Goal: Information Seeking & Learning: Learn about a topic

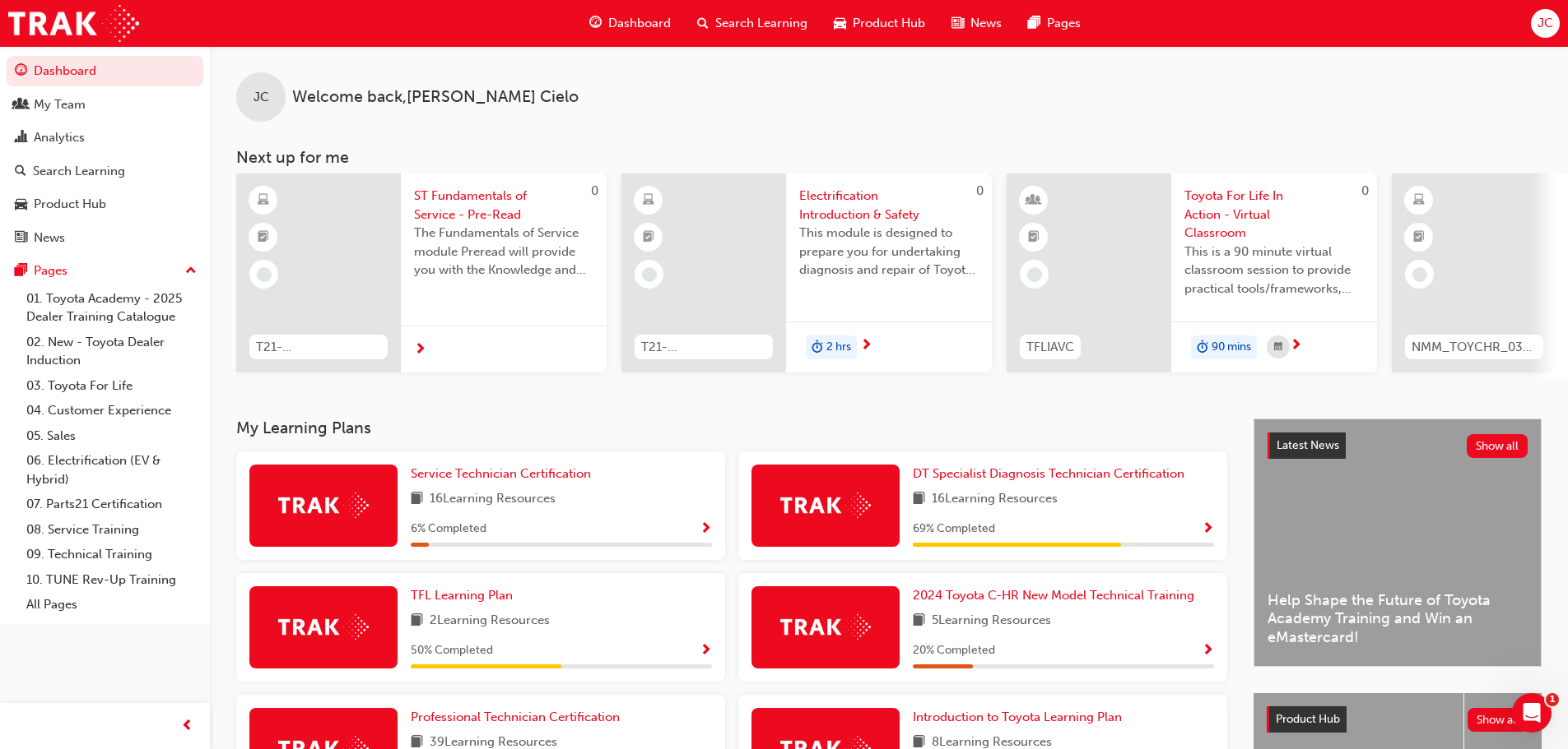
click at [829, 190] on span "Electrification Introduction & Safety" at bounding box center [889, 205] width 180 height 37
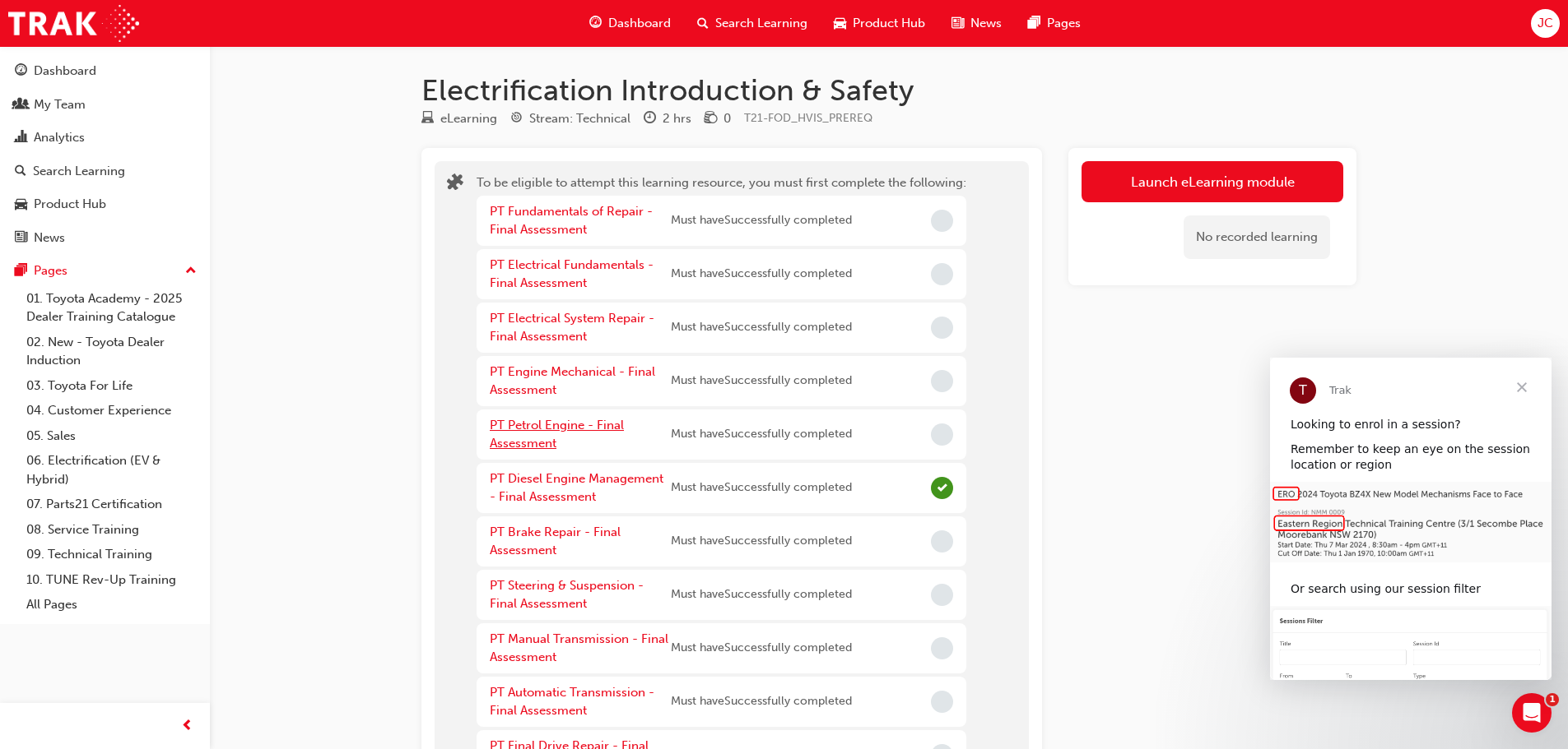
click at [588, 426] on link "PT Petrol Engine - Final Assessment" at bounding box center [557, 434] width 134 height 34
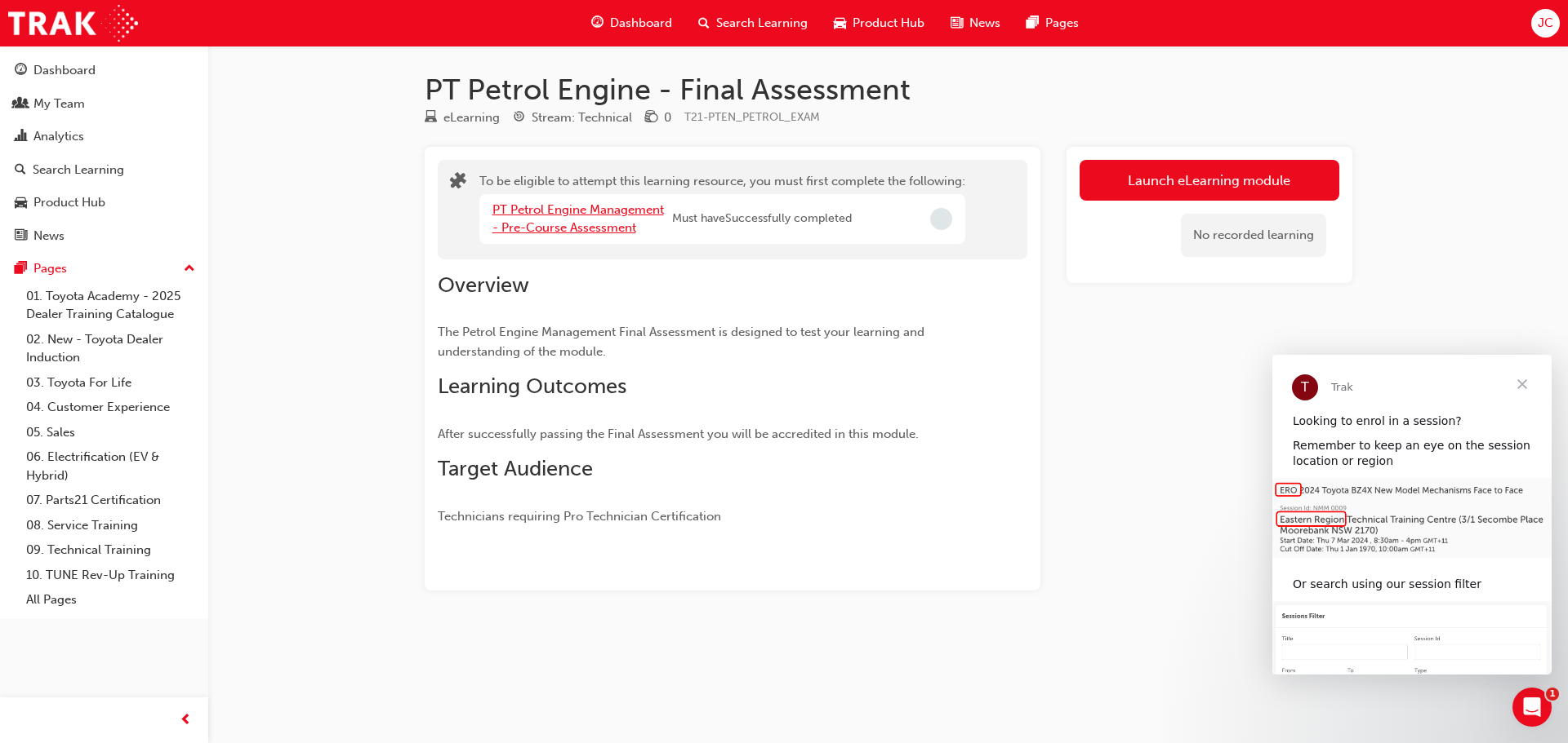
click at [605, 226] on link "PT Petrol Engine Management - Pre-Course Assessment" at bounding box center [579, 219] width 172 height 34
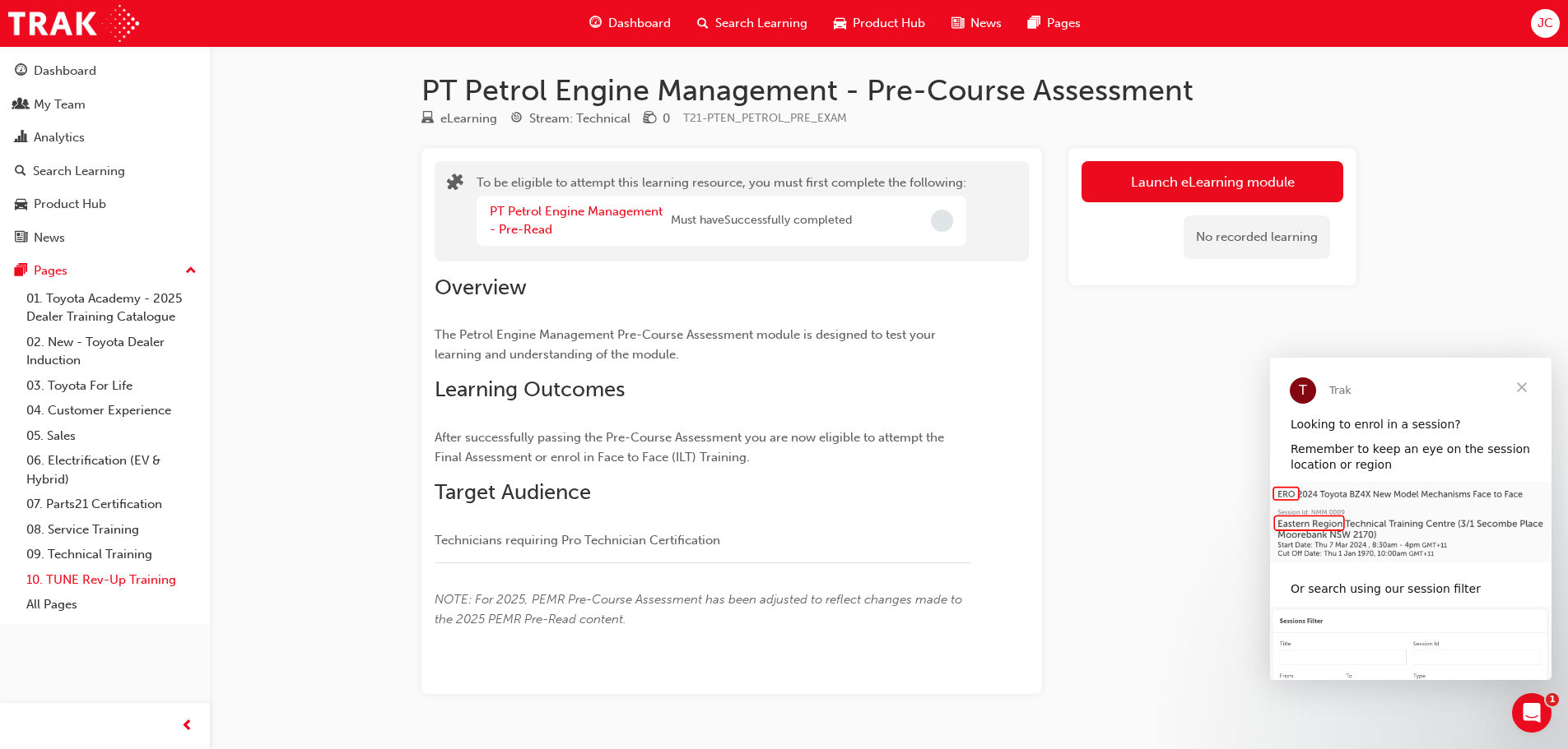
click at [95, 582] on link "10. TUNE Rev-Up Training" at bounding box center [111, 580] width 184 height 25
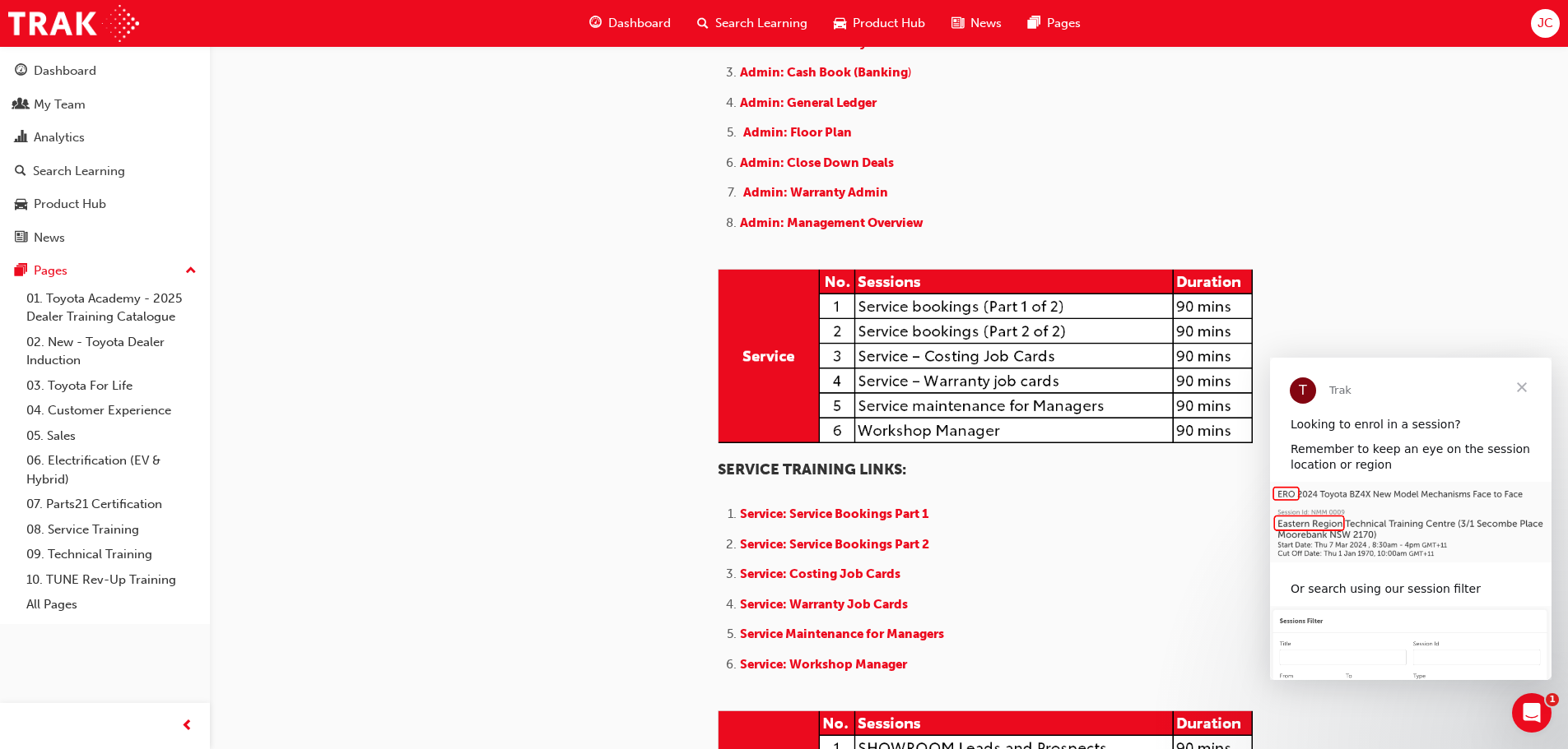
scroll to position [987, 0]
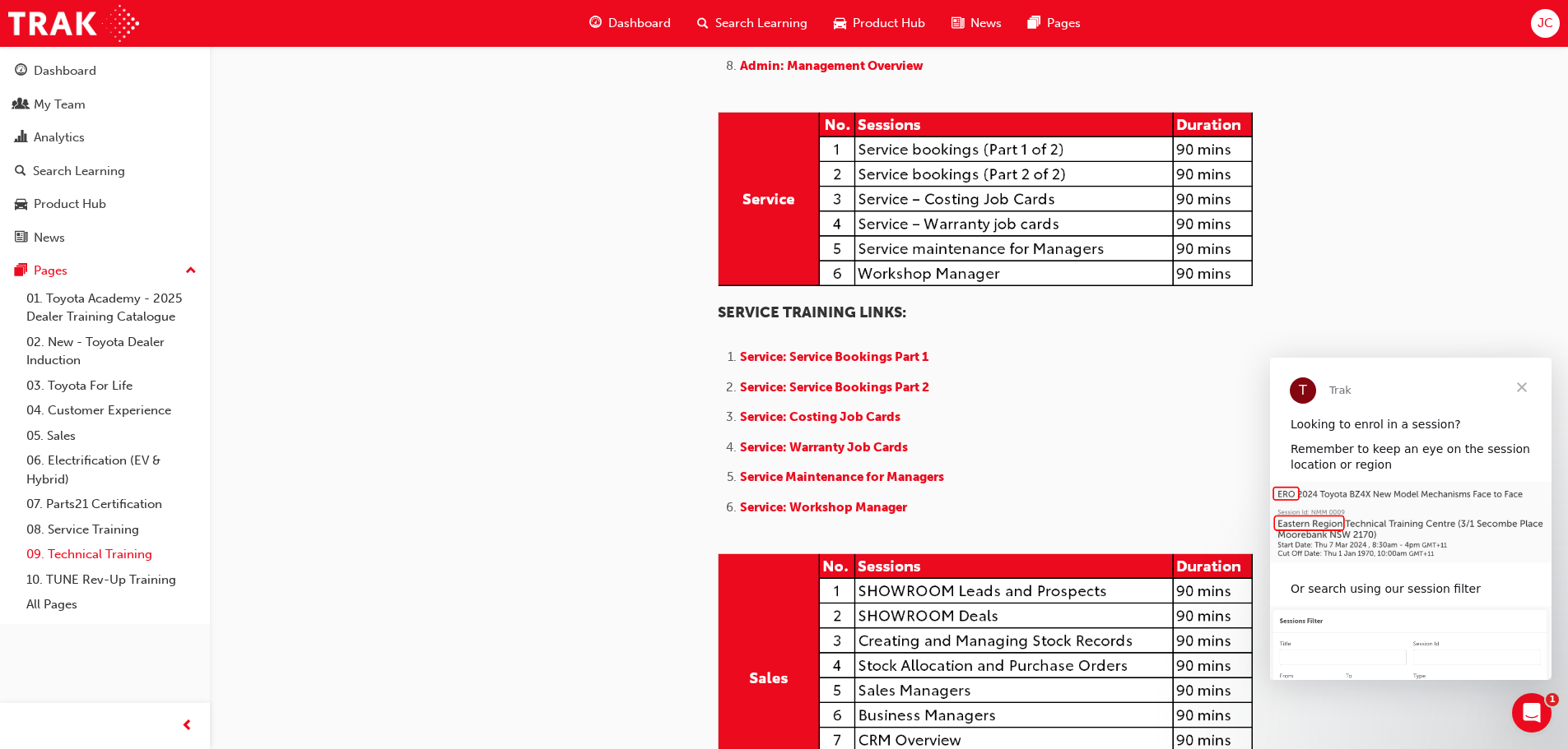
click at [98, 551] on link "09. Technical Training" at bounding box center [111, 555] width 184 height 25
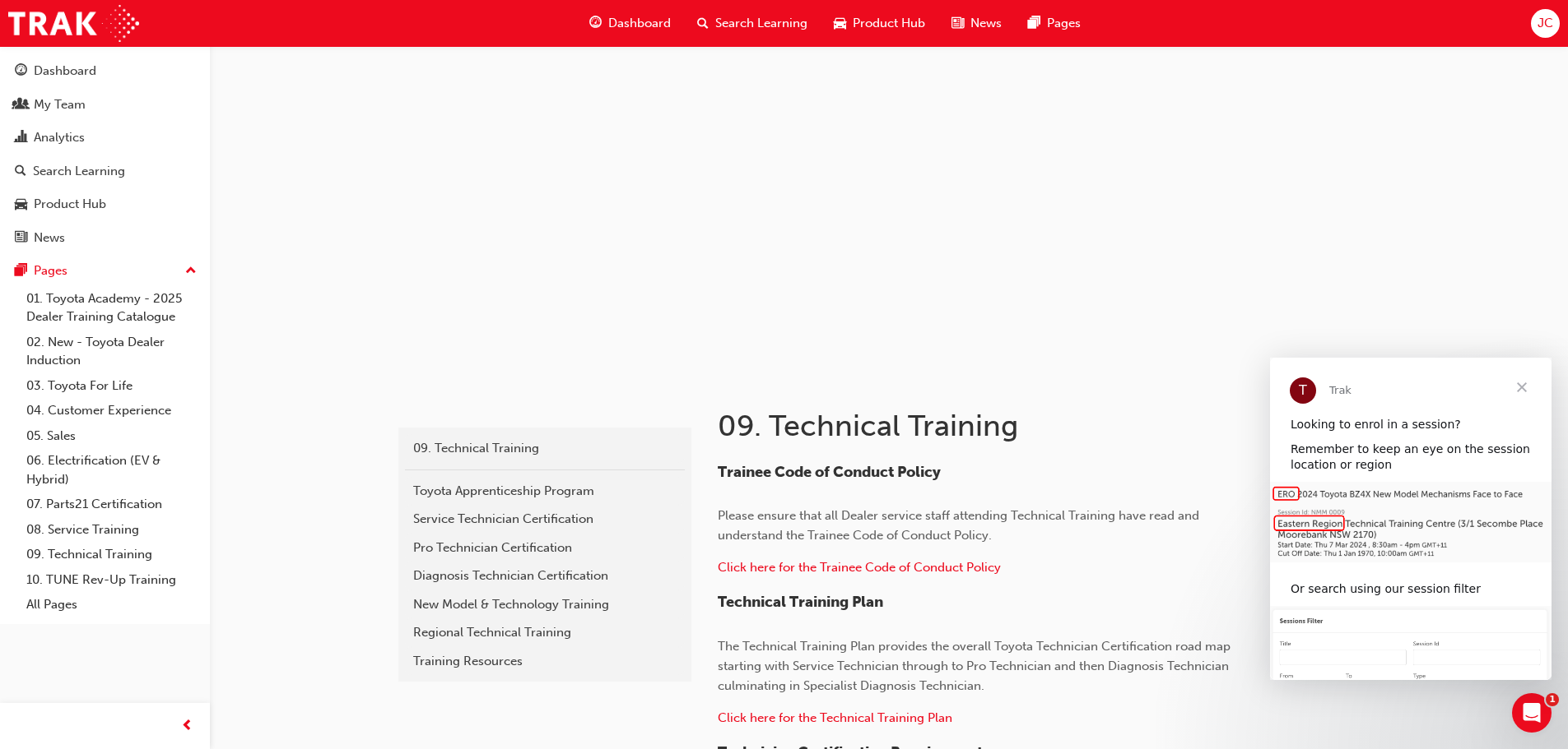
click at [1518, 386] on span "Close" at bounding box center [1521, 387] width 59 height 59
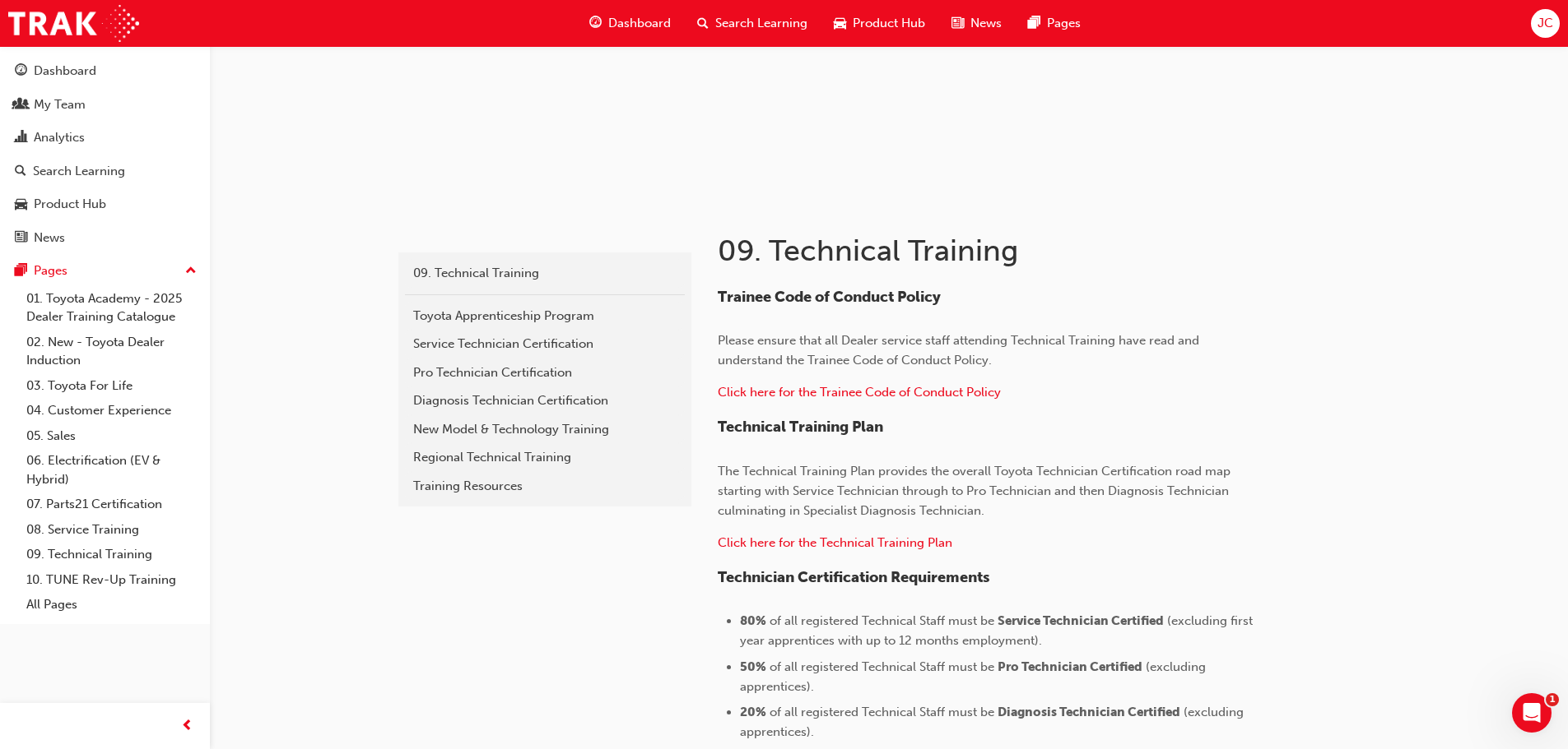
scroll to position [163, 0]
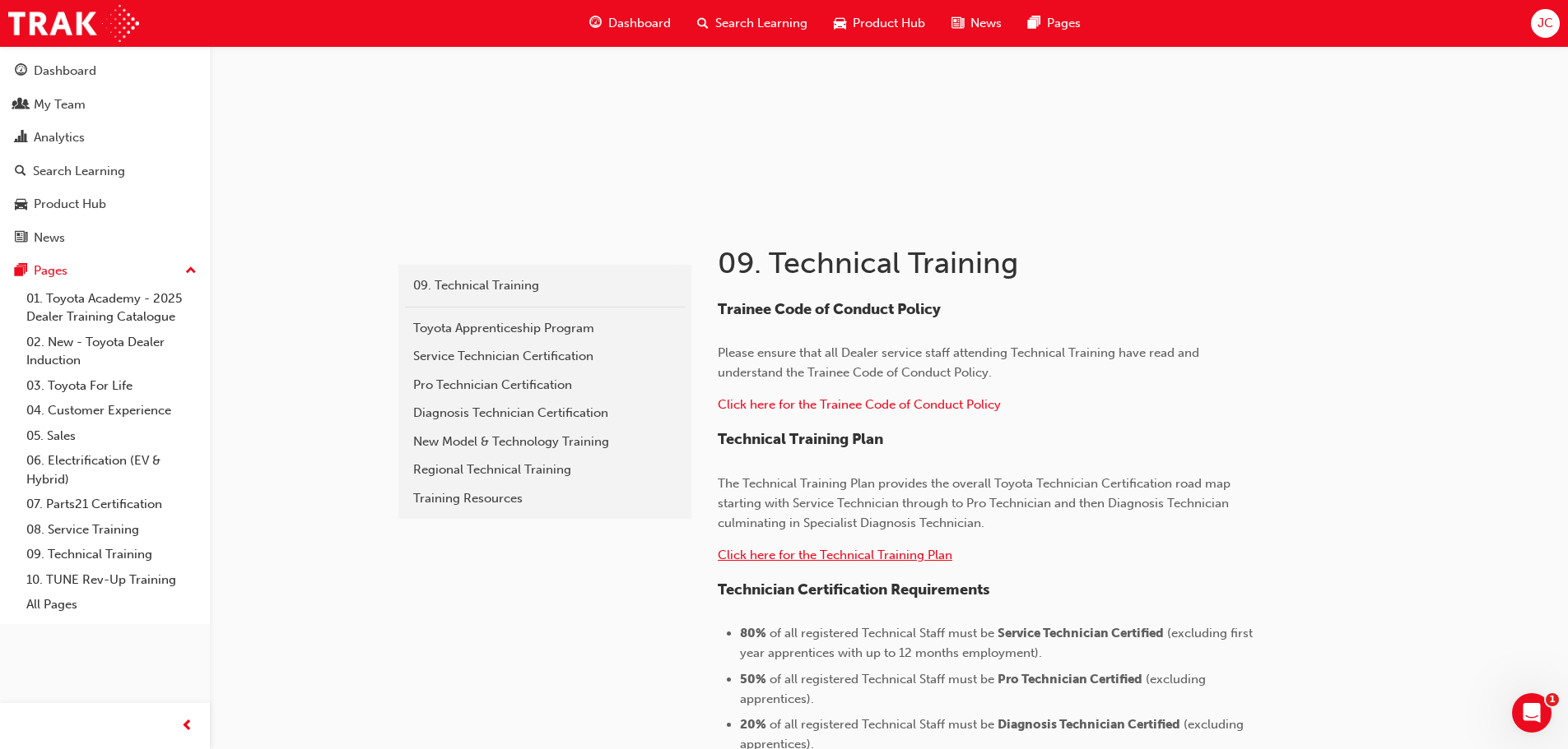
click at [929, 560] on span "Click here for the Technical Training Plan" at bounding box center [834, 555] width 234 height 15
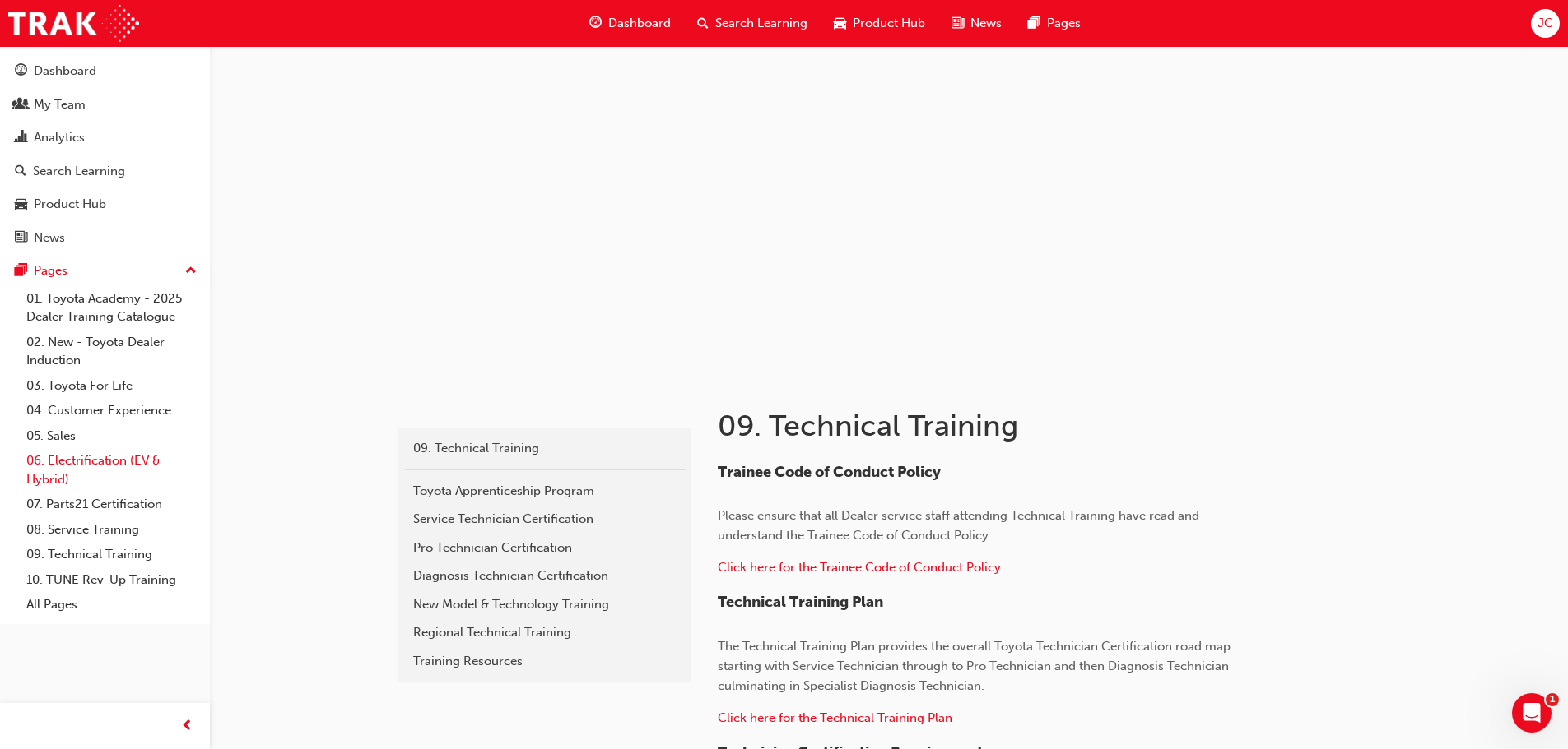
click at [106, 464] on link "06. Electrification (EV & Hybrid)" at bounding box center [111, 469] width 184 height 44
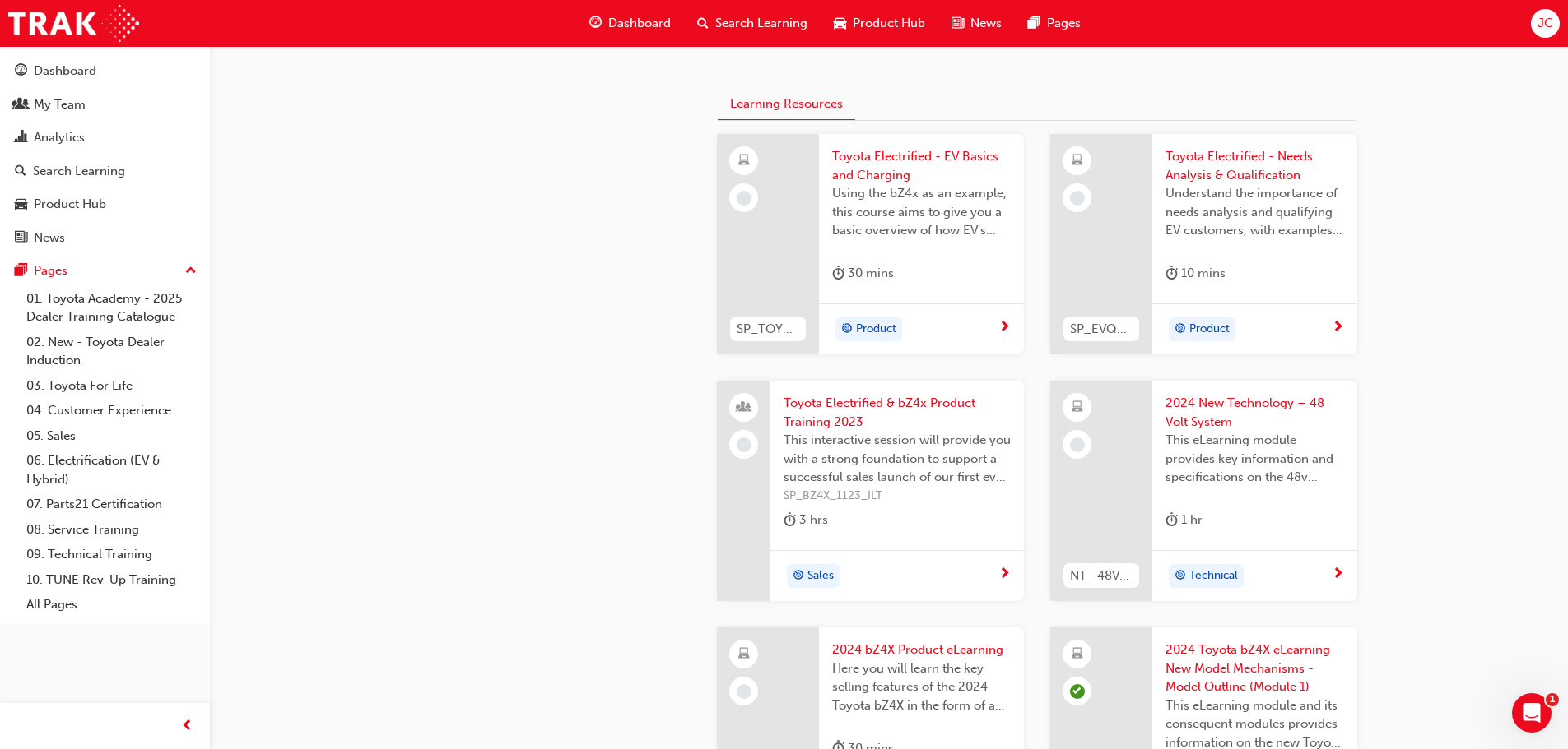
scroll to position [378, 0]
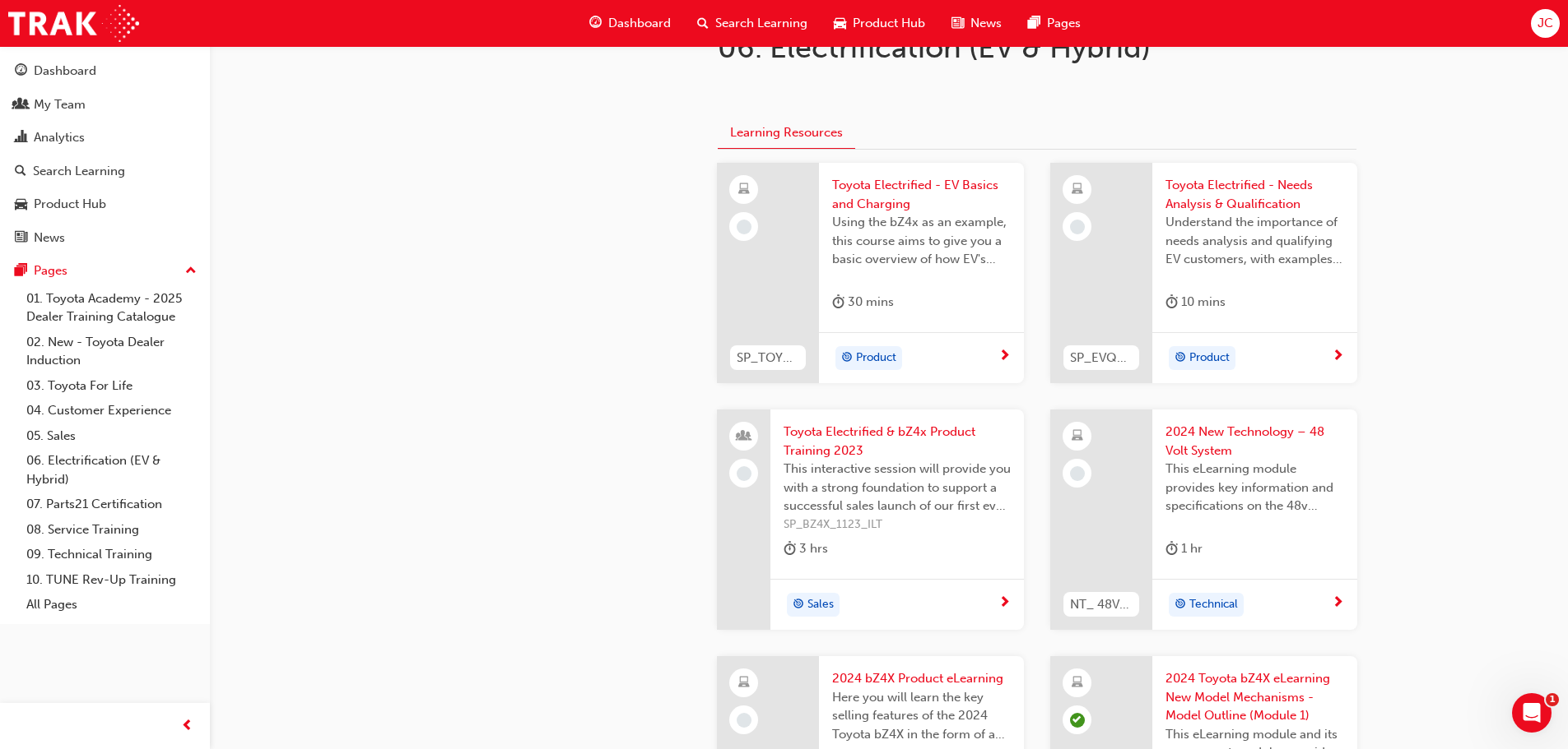
click at [1236, 431] on span "2024 New Technology – 48 Volt System" at bounding box center [1255, 441] width 179 height 37
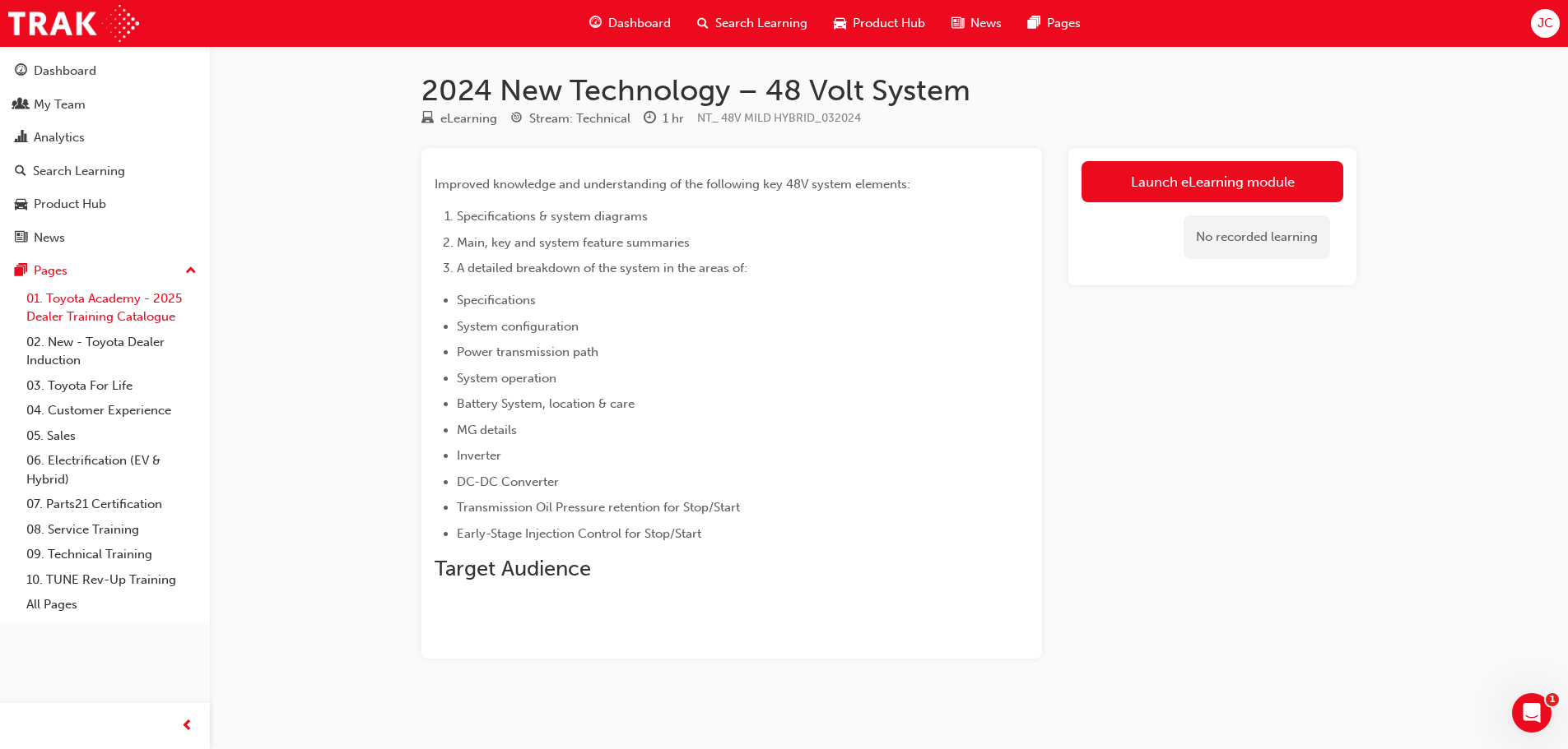
click at [119, 304] on link "01. Toyota Academy - 2025 Dealer Training Catalogue" at bounding box center [111, 308] width 184 height 44
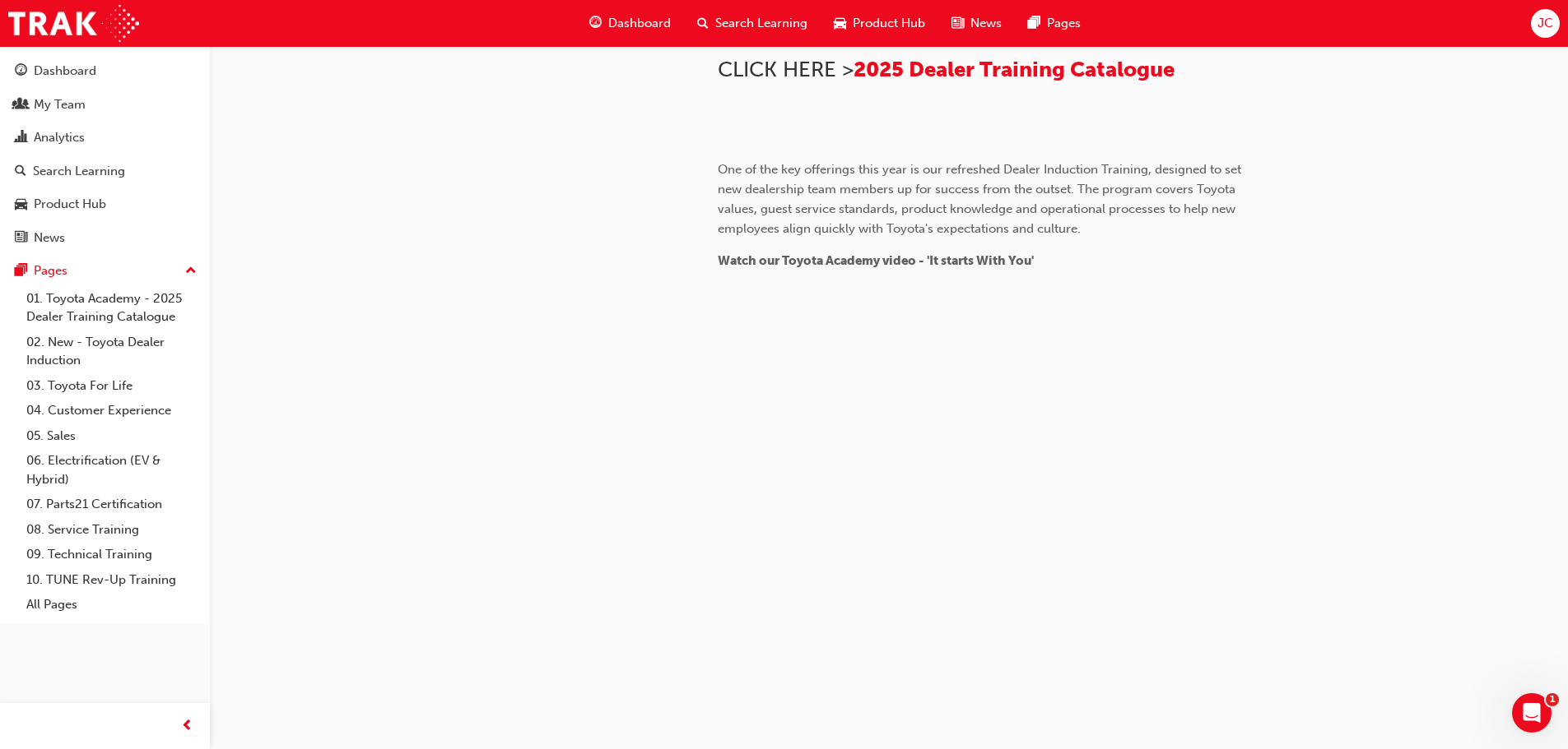
scroll to position [576, 0]
click at [1065, 83] on span "2025 Dealer Training Catalogue" at bounding box center [1014, 69] width 321 height 25
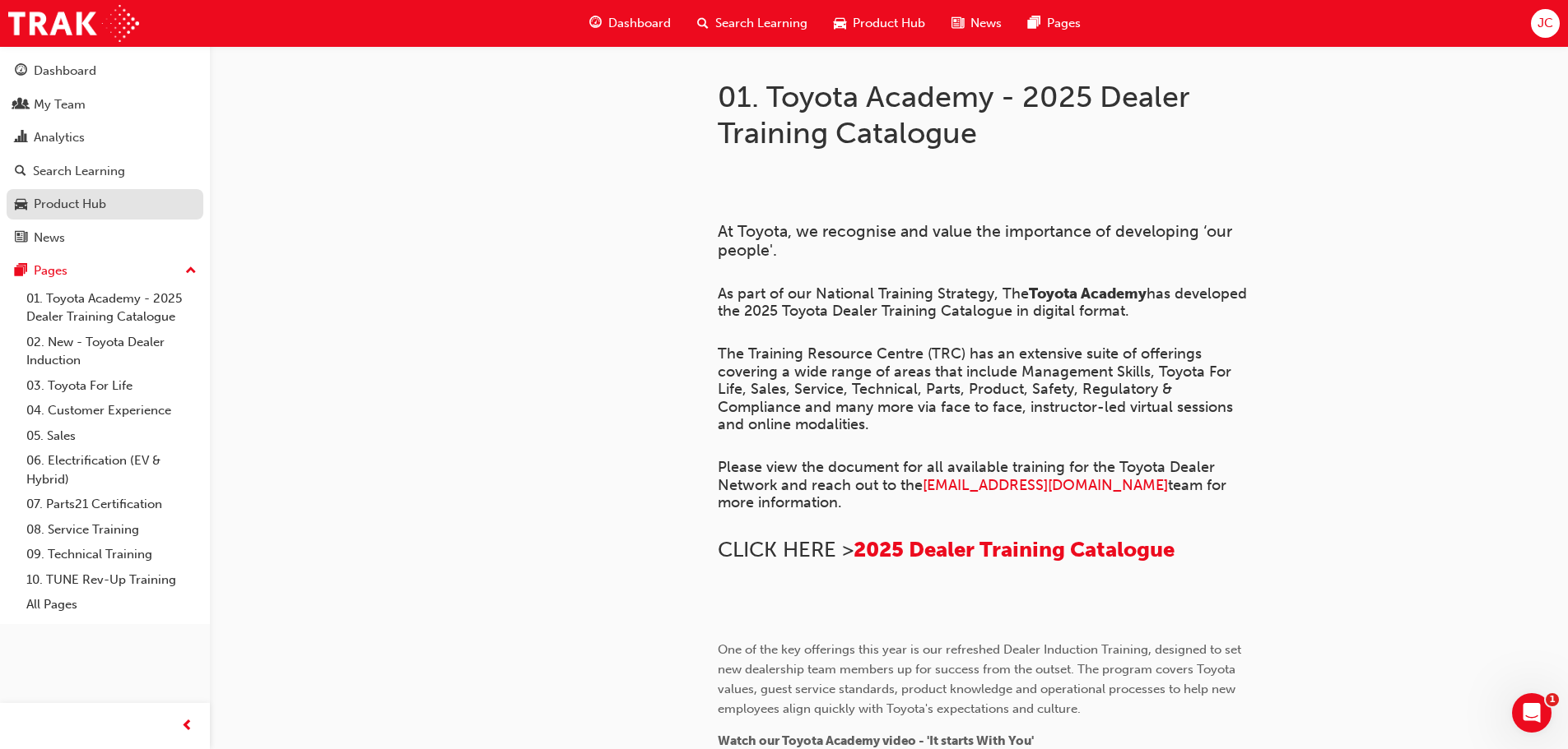
click at [52, 197] on div "Product Hub" at bounding box center [70, 204] width 73 height 18
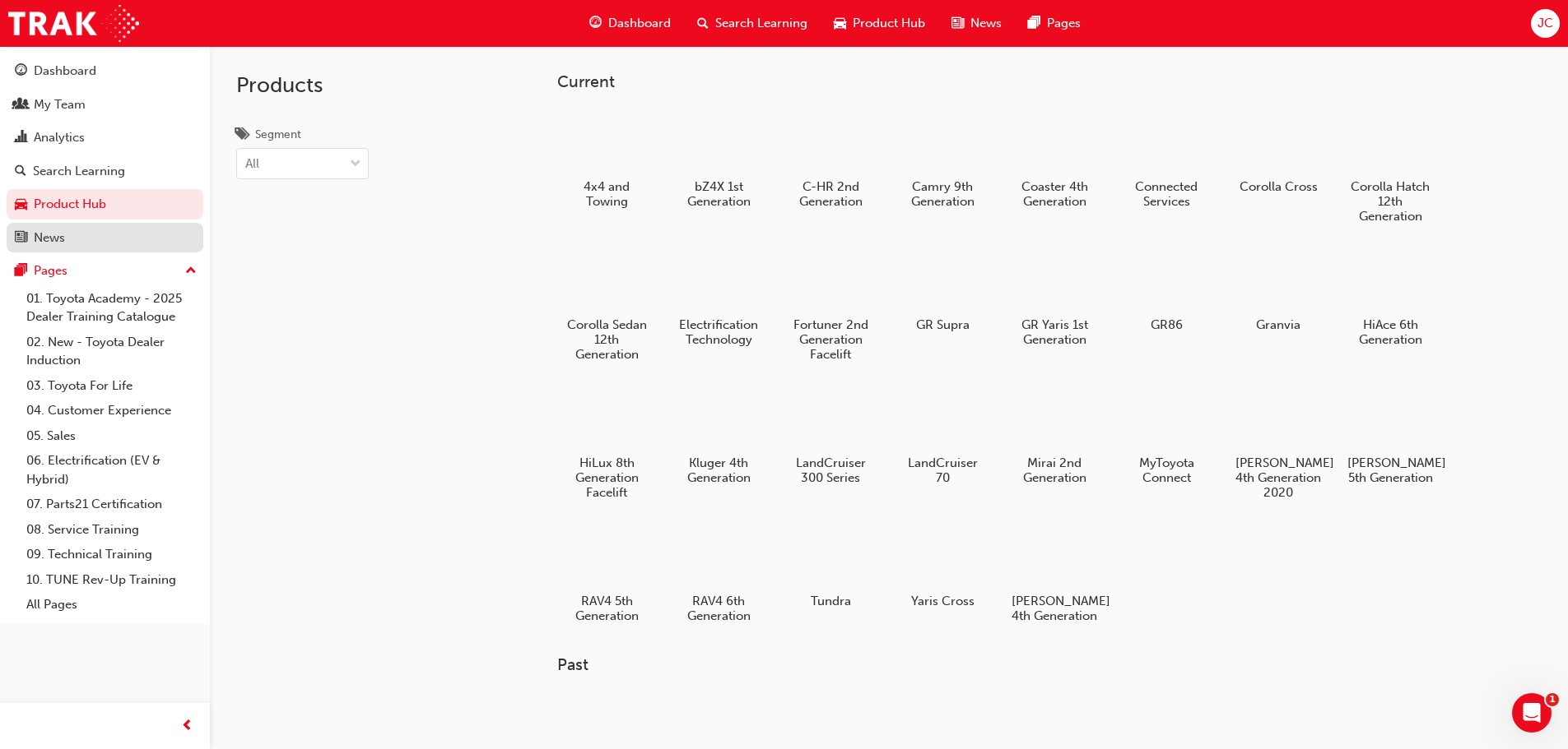
click at [46, 234] on div "News" at bounding box center [50, 237] width 31 height 18
click at [1147, 181] on h5 "Connected Services" at bounding box center [1166, 195] width 91 height 31
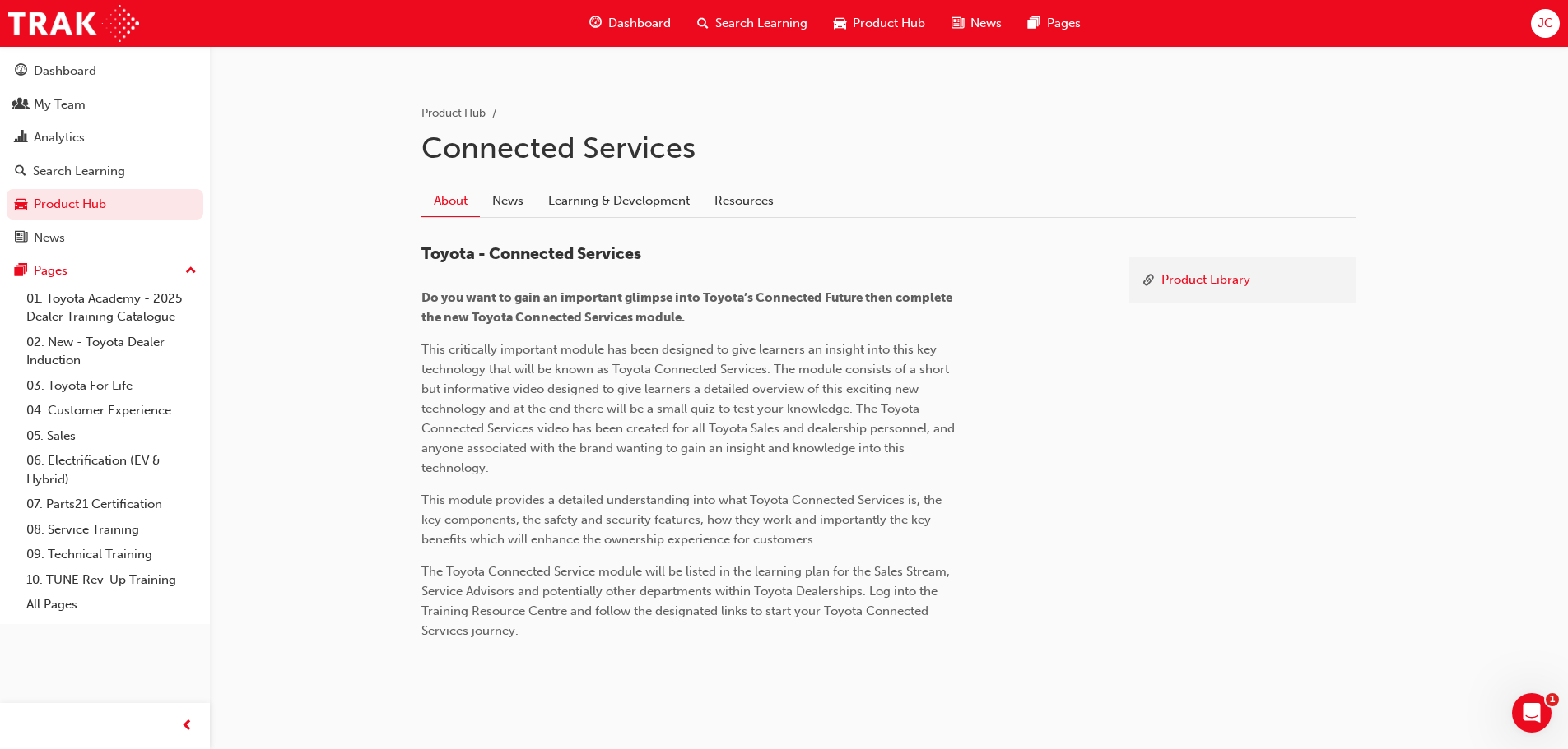
scroll to position [322, 0]
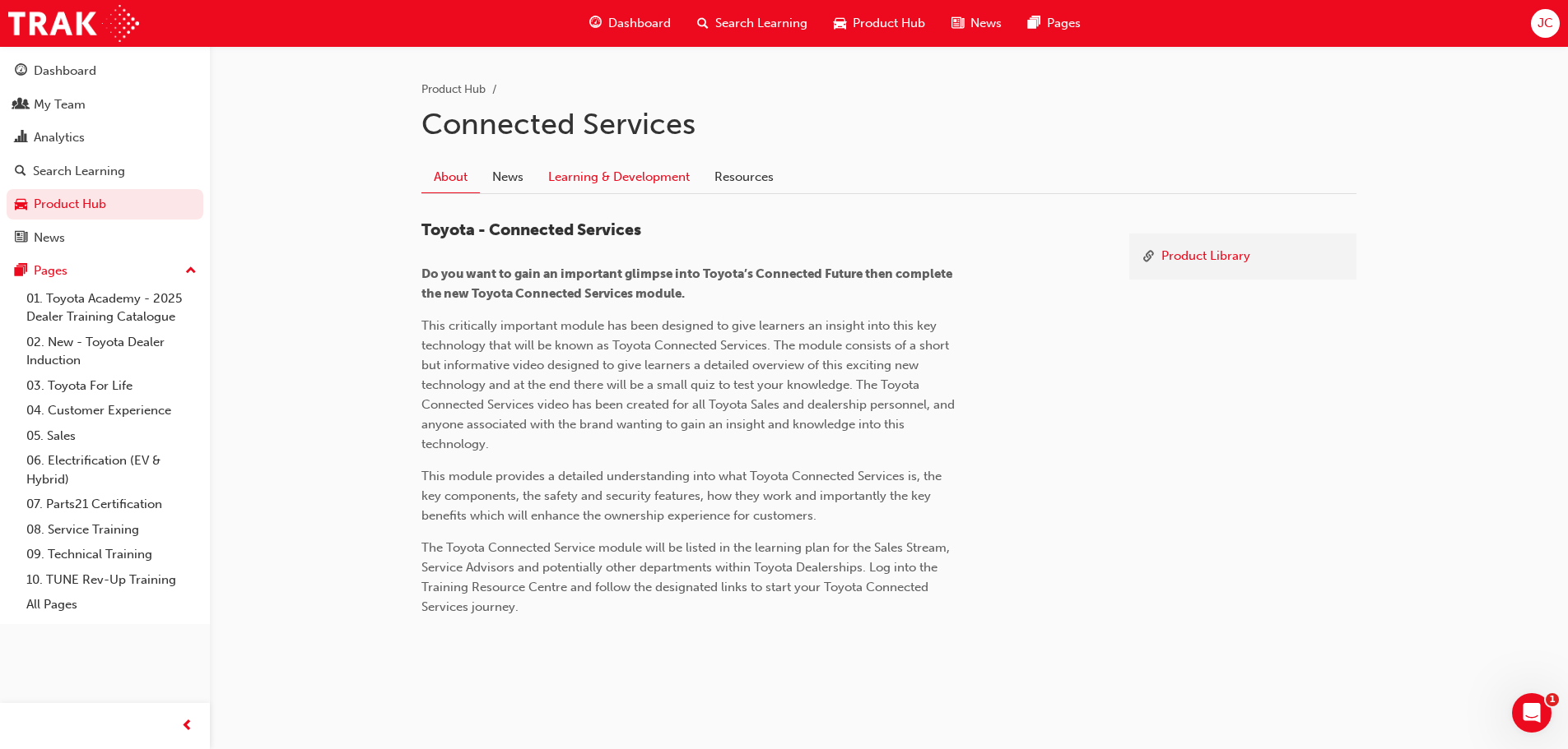
click at [668, 180] on link "Learning & Development" at bounding box center [618, 177] width 166 height 31
